Goal: Transaction & Acquisition: Subscribe to service/newsletter

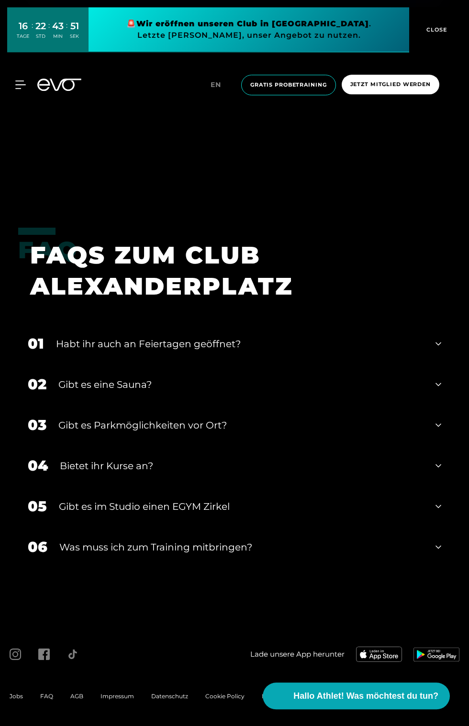
scroll to position [4507, 0]
click at [440, 390] on icon at bounding box center [438, 384] width 6 height 11
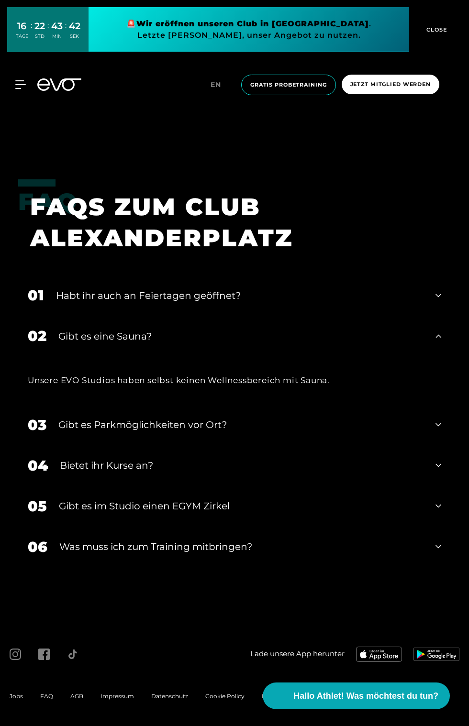
scroll to position [4554, 0]
click at [437, 552] on icon at bounding box center [438, 546] width 6 height 11
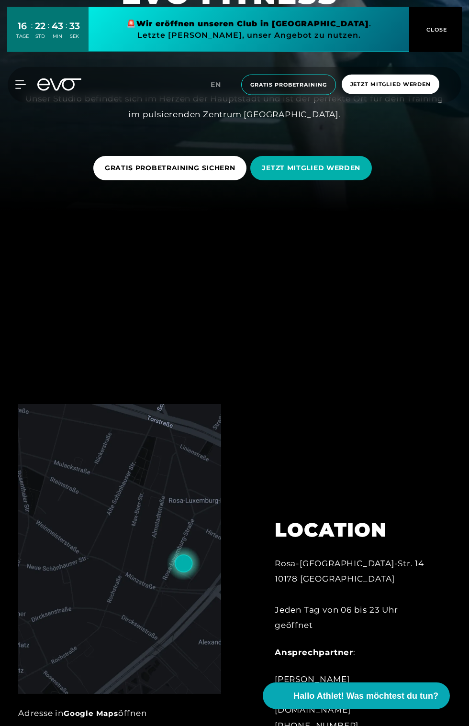
scroll to position [0, 0]
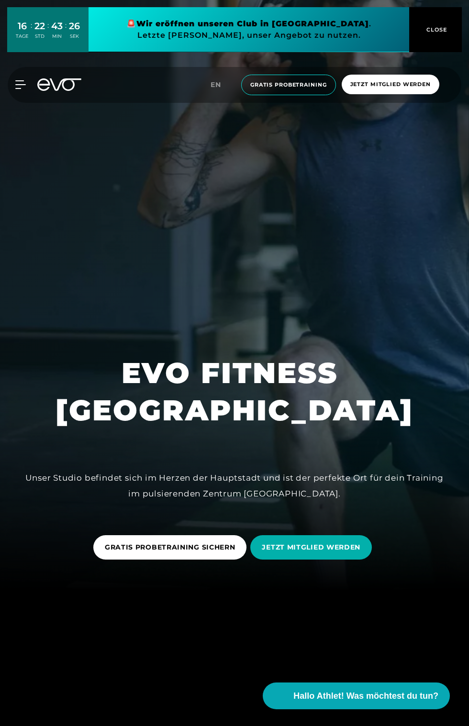
scroll to position [134, 0]
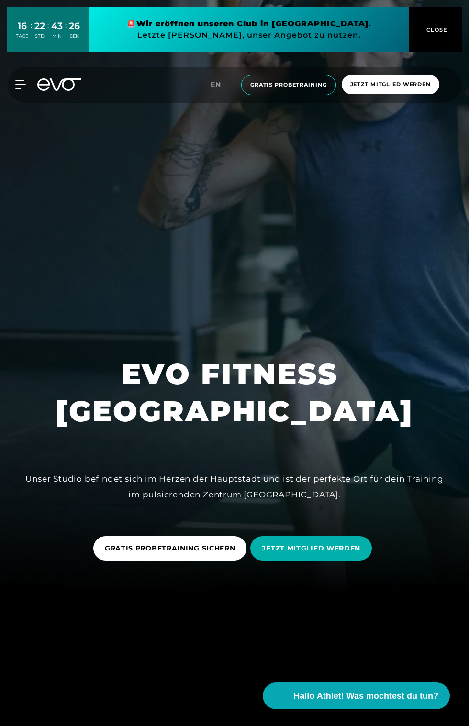
click at [308, 553] on span "JETZT MITGLIED WERDEN" at bounding box center [311, 548] width 98 height 10
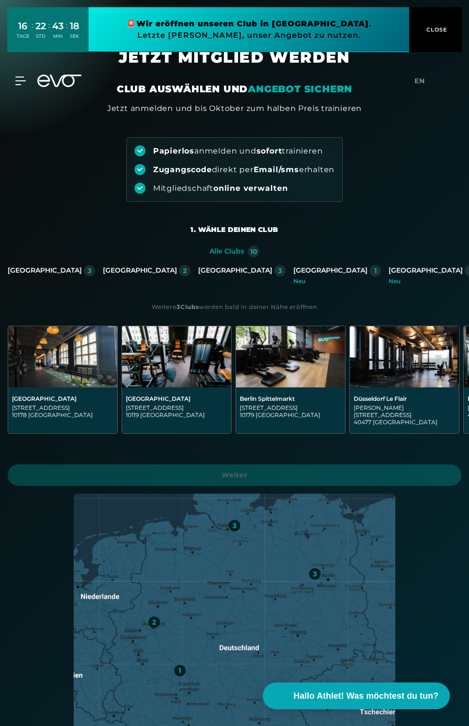
click at [48, 367] on img at bounding box center [62, 356] width 109 height 61
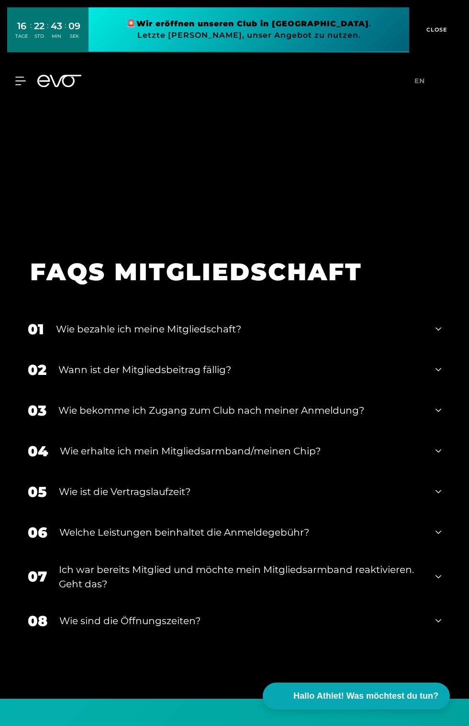
scroll to position [1564, 0]
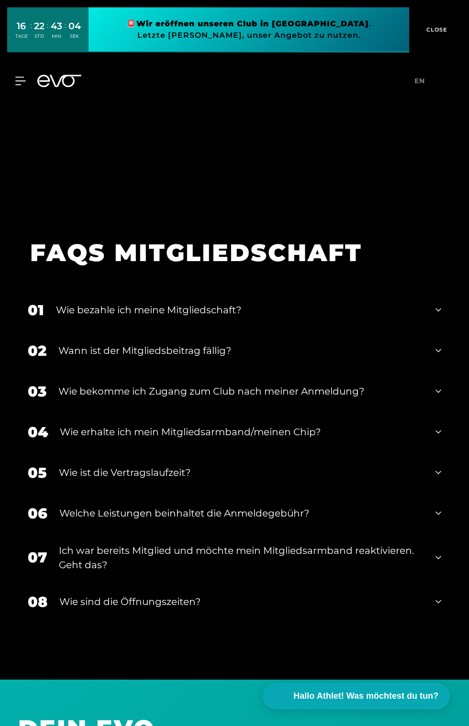
click at [437, 519] on icon at bounding box center [438, 512] width 6 height 11
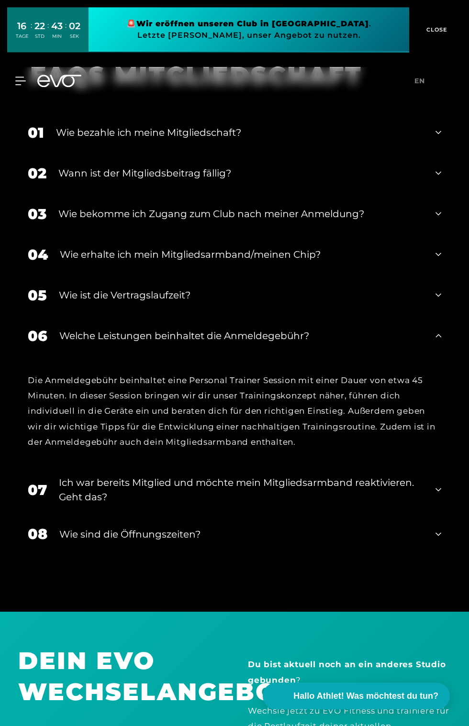
scroll to position [1749, 0]
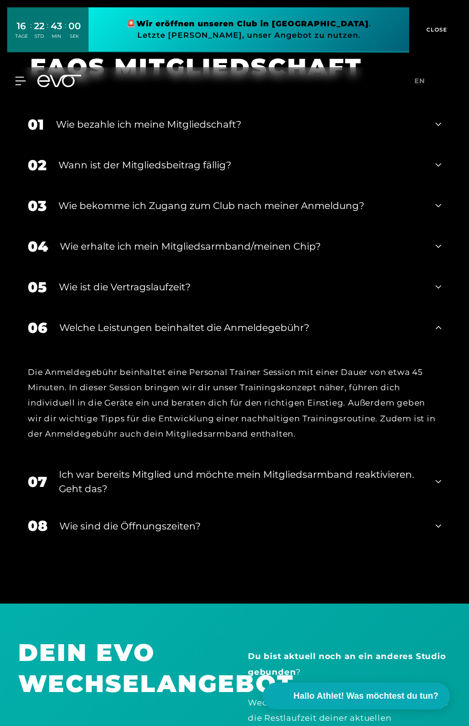
click at [436, 293] on icon at bounding box center [438, 286] width 6 height 11
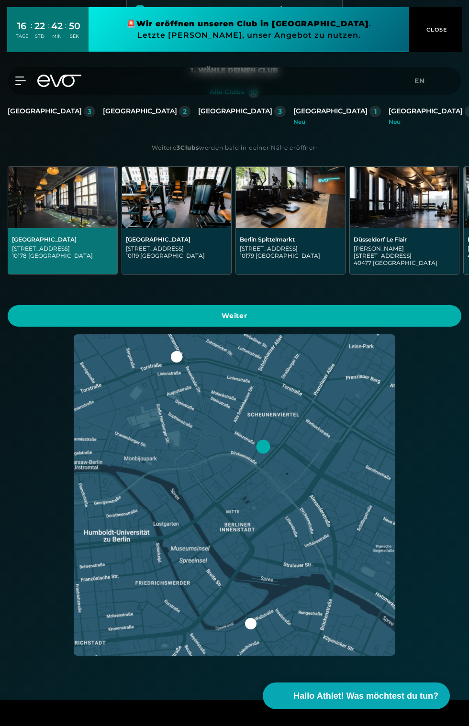
scroll to position [0, 0]
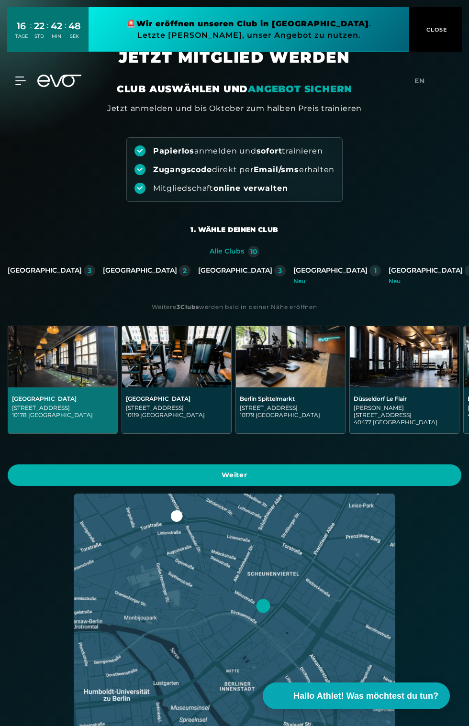
click at [238, 470] on span "Weiter" at bounding box center [234, 475] width 430 height 10
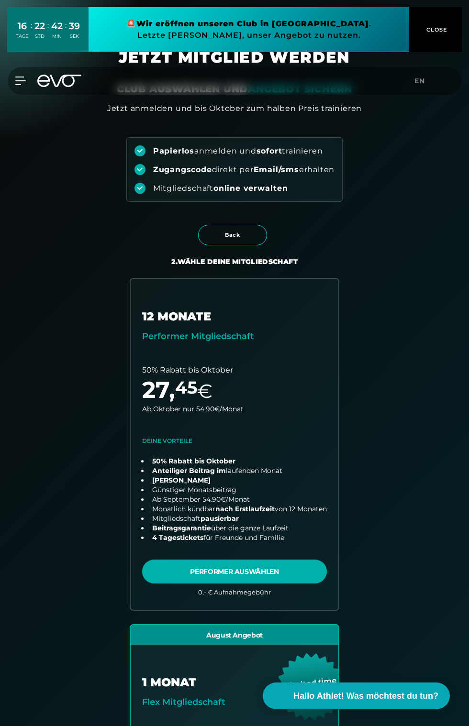
scroll to position [134, 0]
